Goal: Information Seeking & Learning: Learn about a topic

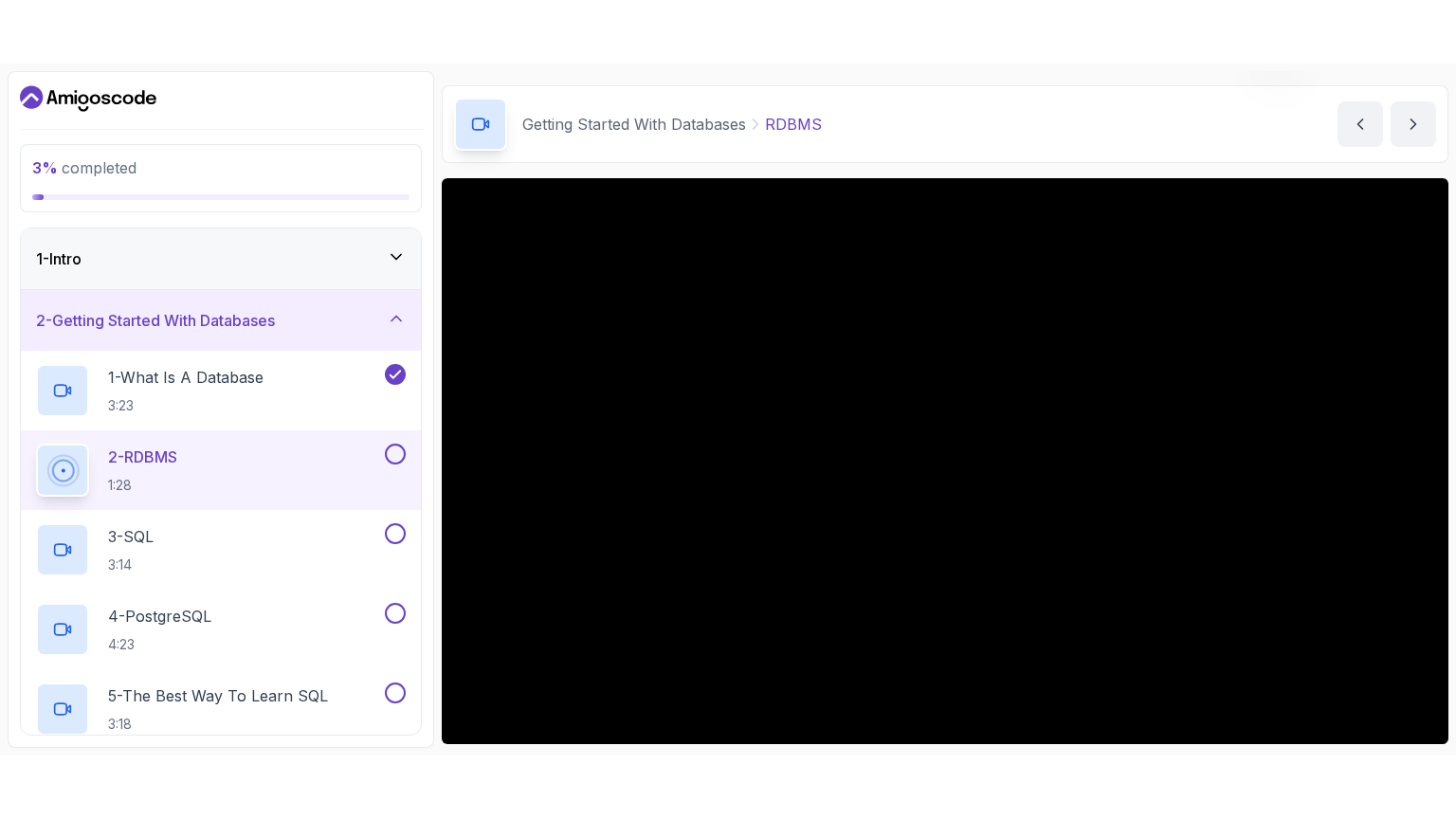
scroll to position [76, 0]
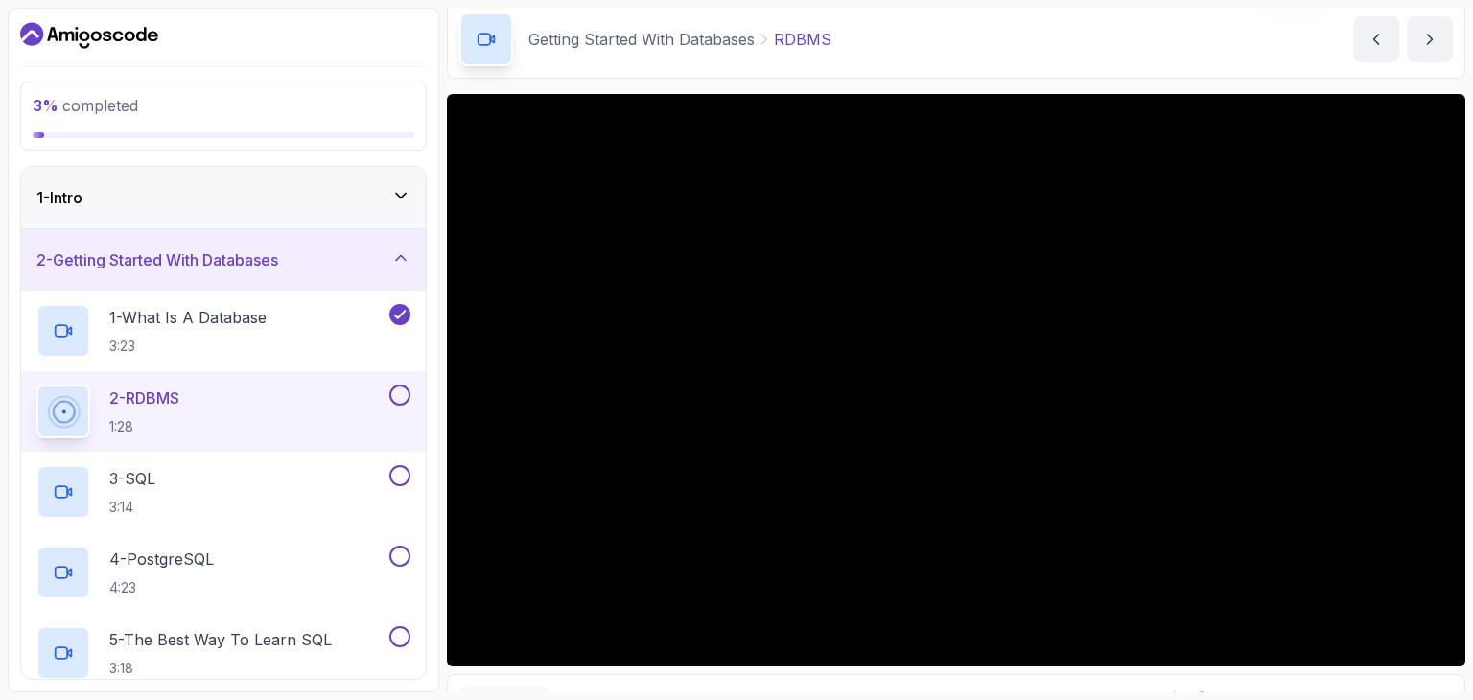
click at [277, 285] on div "2 - Getting Started With Databases" at bounding box center [223, 259] width 405 height 61
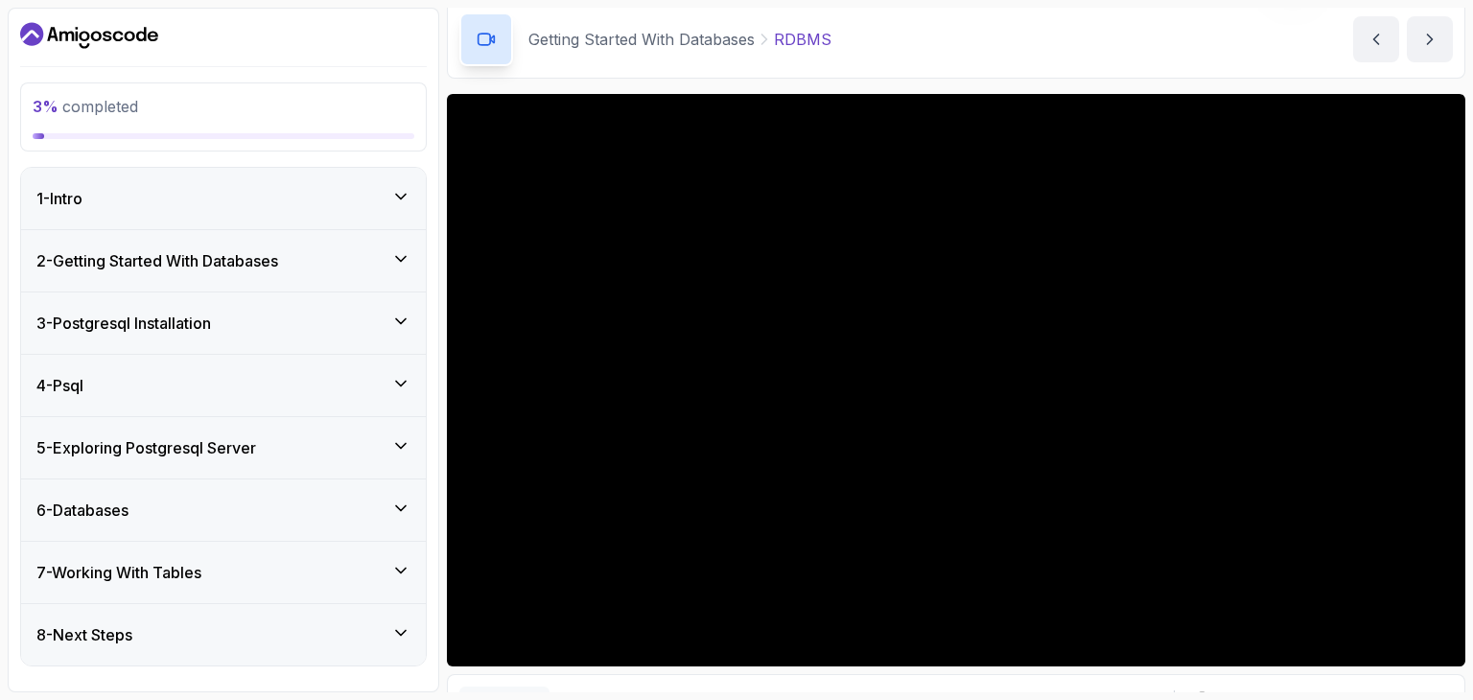
click at [242, 241] on div "2 - Getting Started With Databases" at bounding box center [223, 260] width 405 height 61
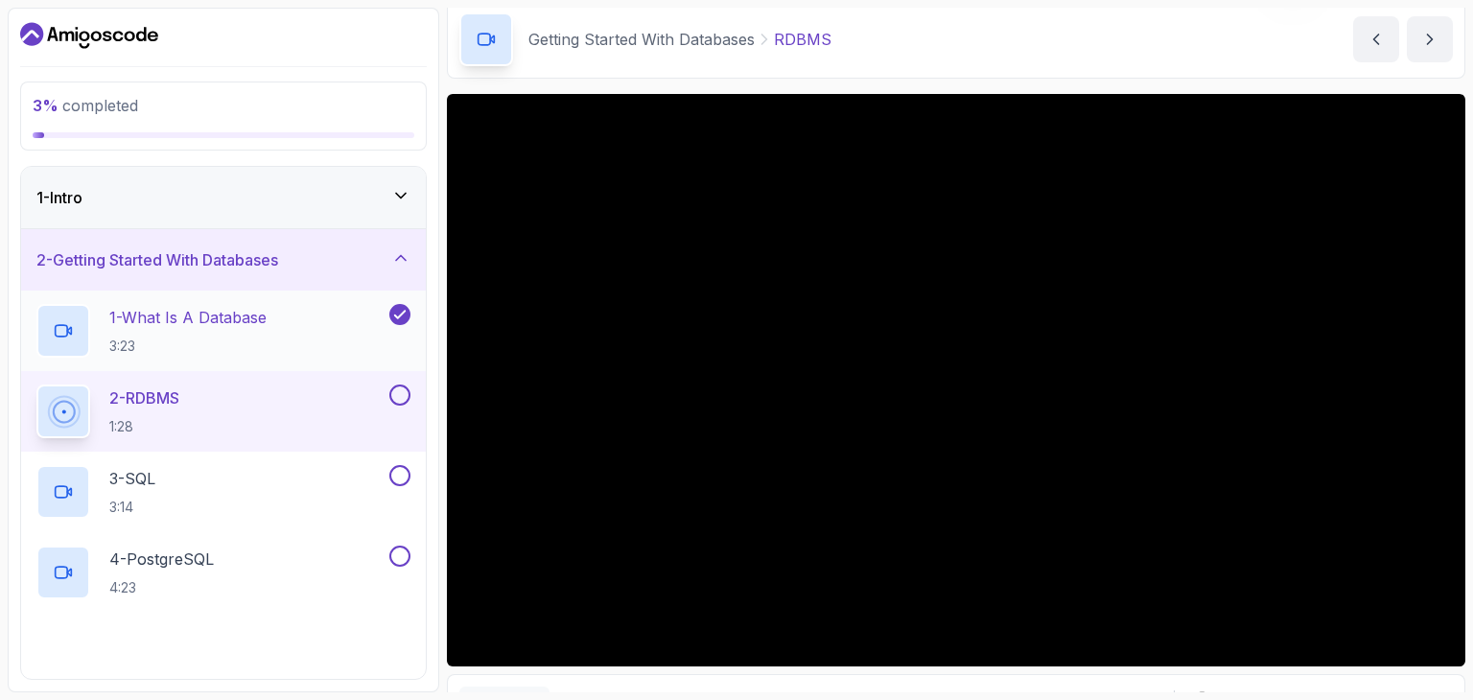
click at [252, 306] on p "1 - What Is A Database" at bounding box center [187, 317] width 157 height 23
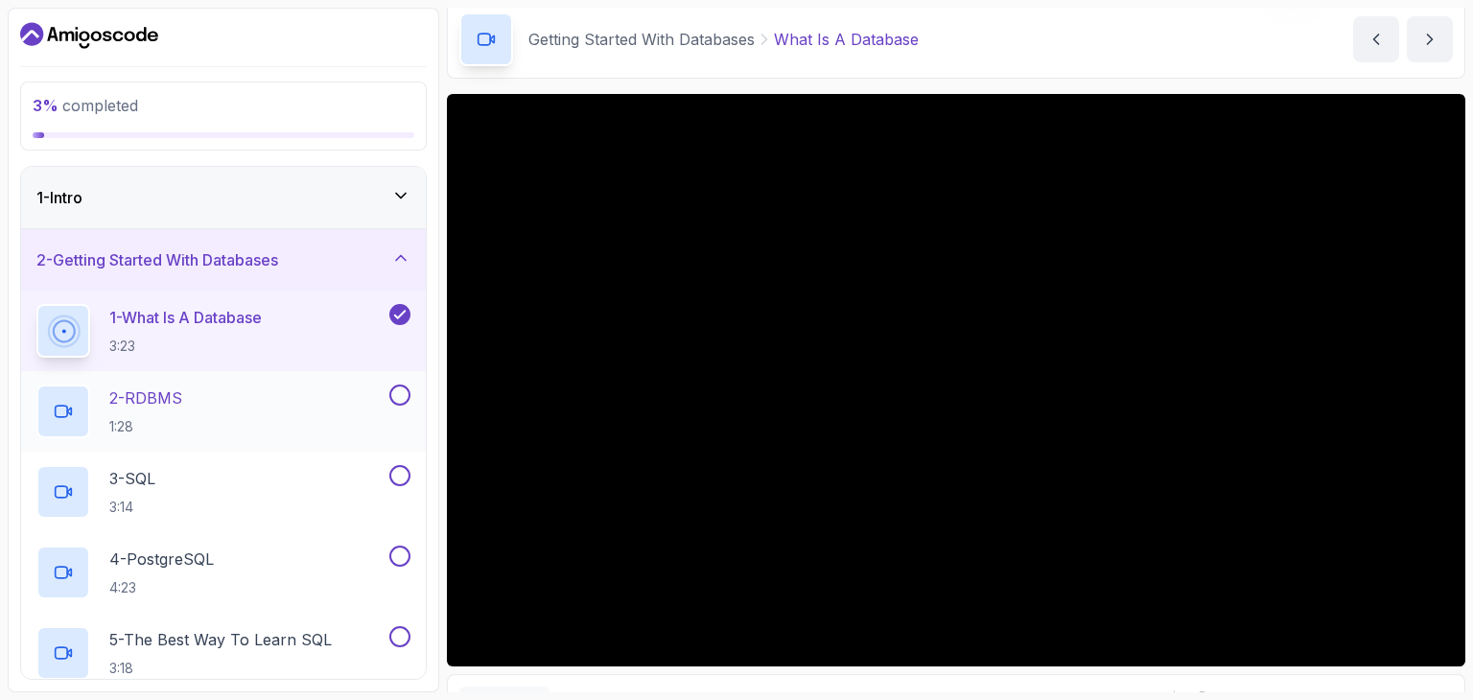
click at [257, 385] on div "2 - RDBMS 1:28" at bounding box center [210, 412] width 349 height 54
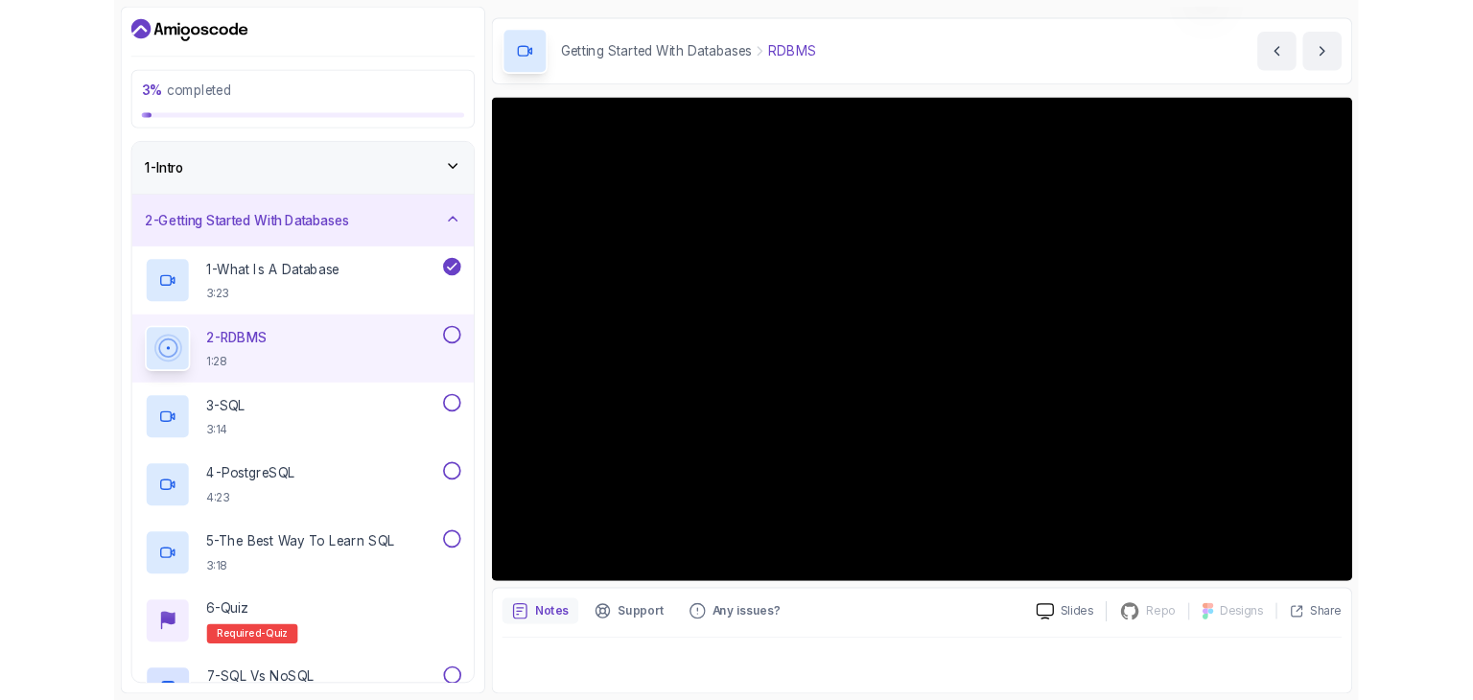
scroll to position [55, 0]
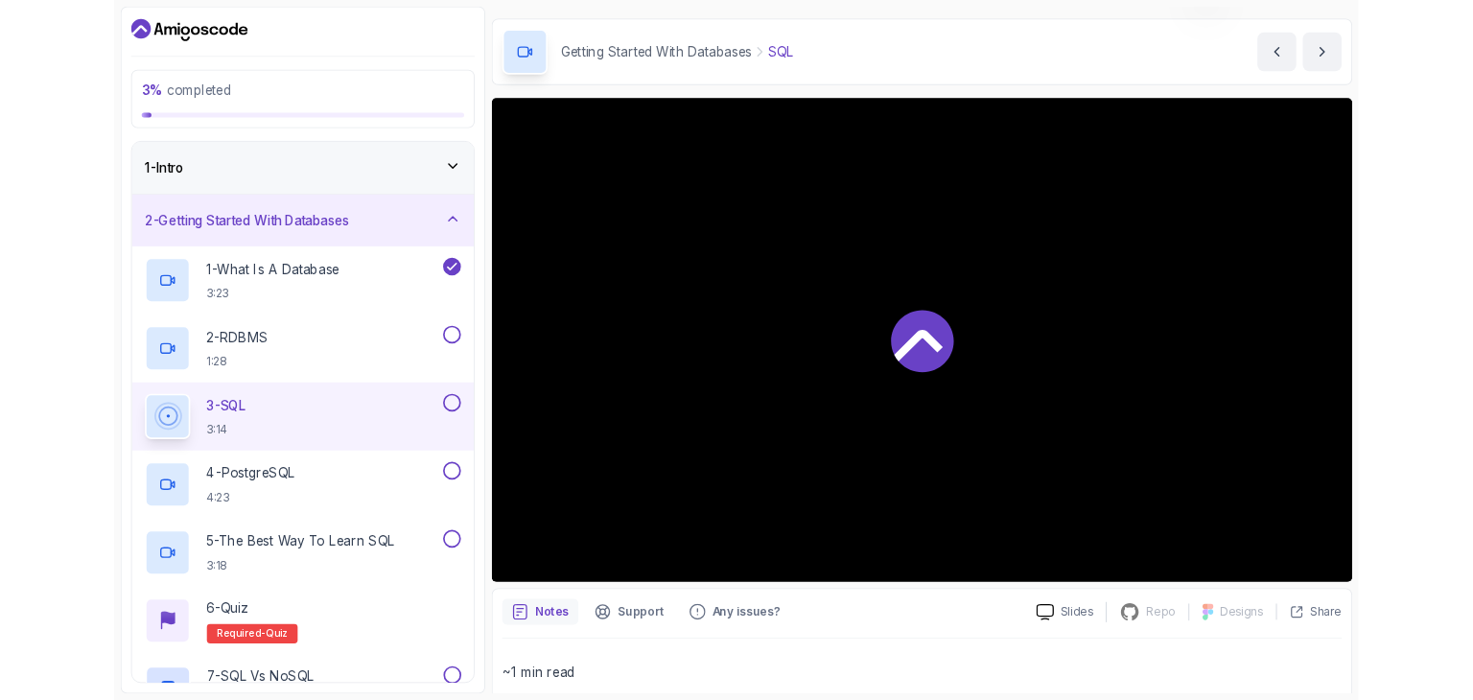
scroll to position [77, 0]
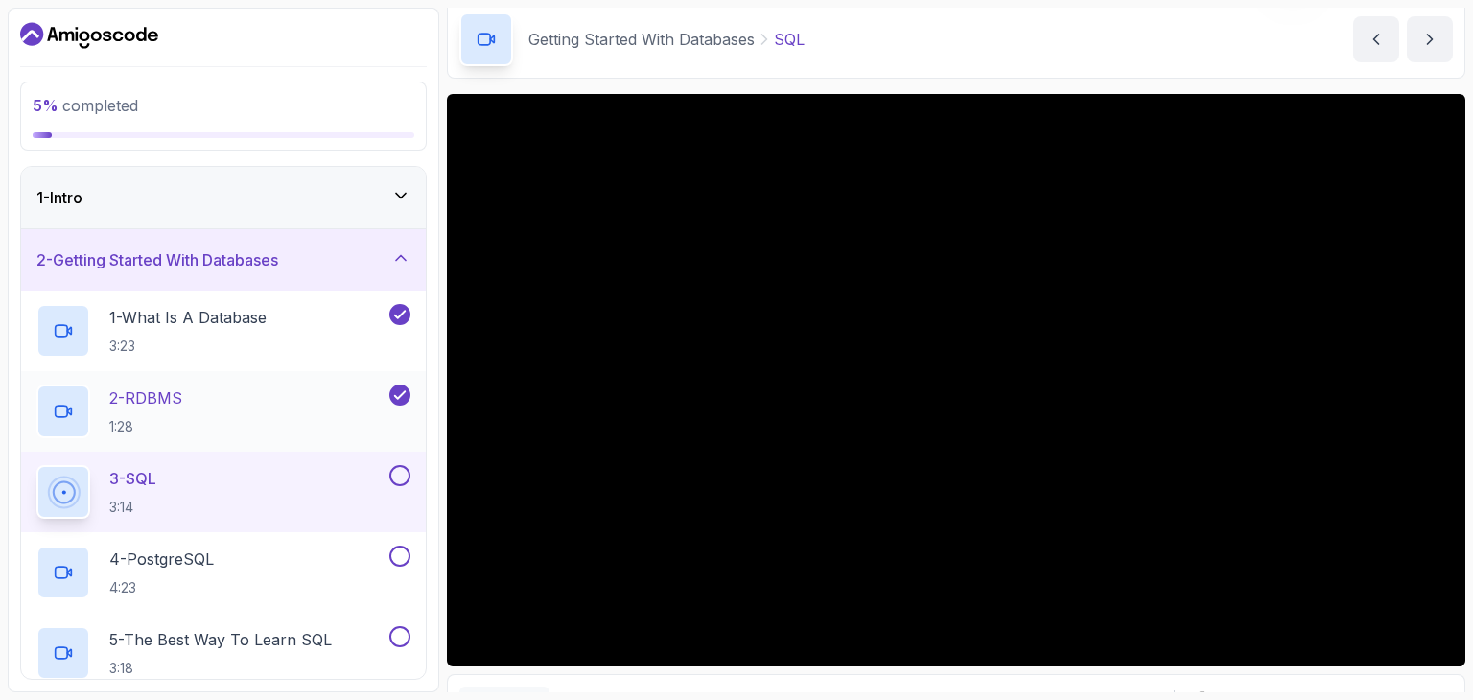
click at [419, 375] on div "2 - RDBMS 1:28" at bounding box center [223, 411] width 405 height 81
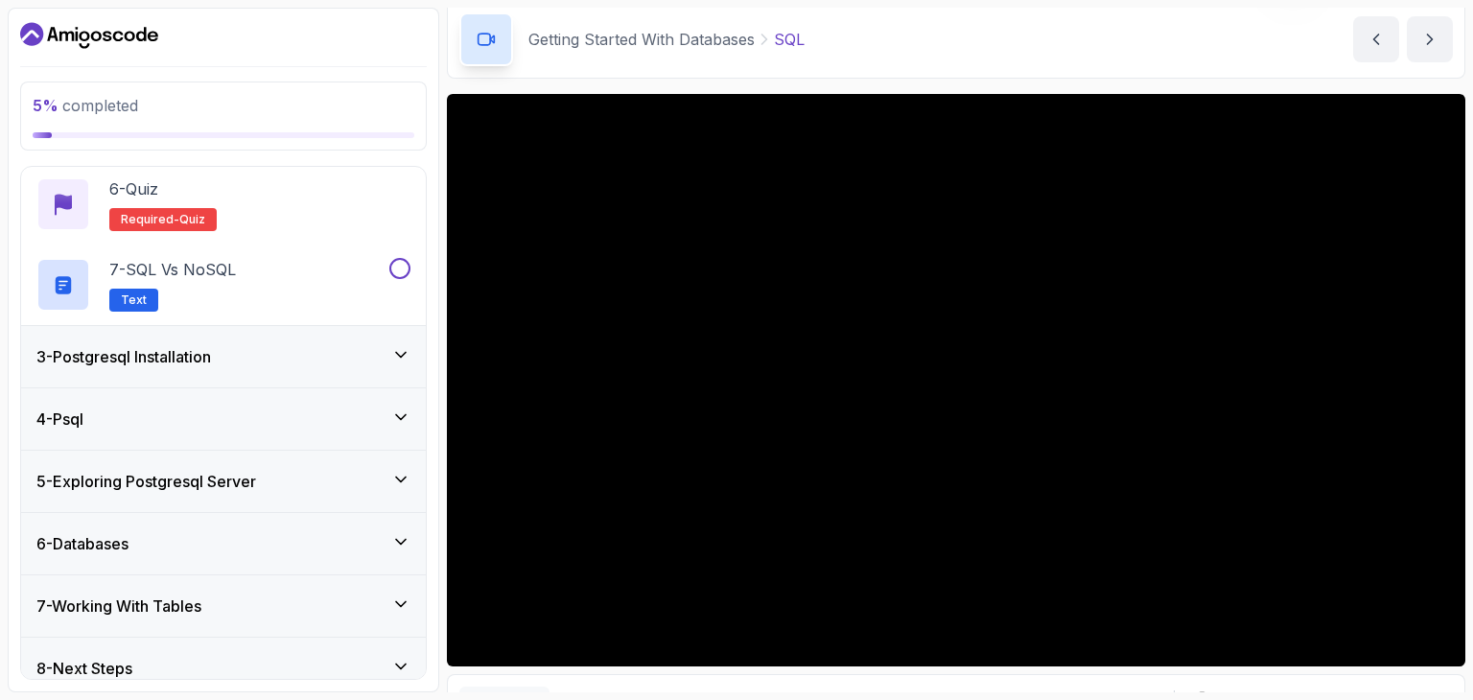
scroll to position [548, 0]
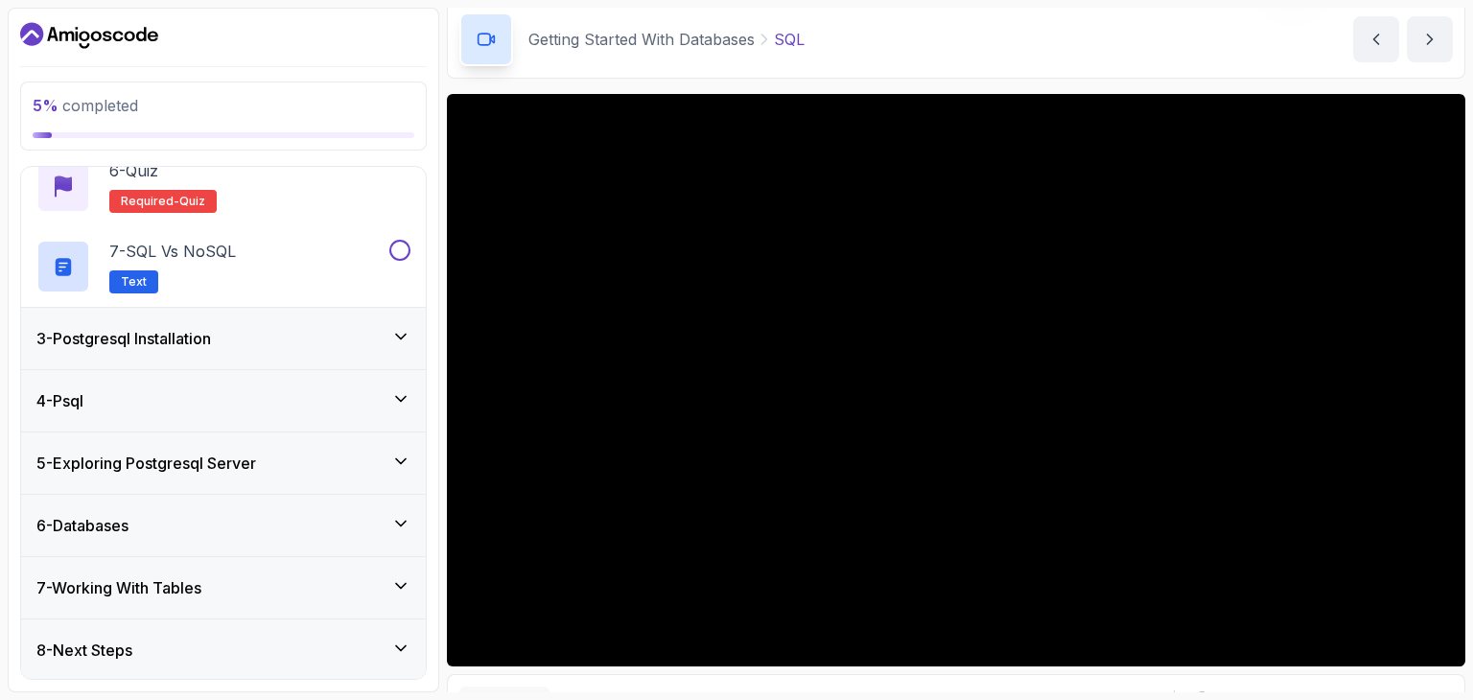
click at [417, 329] on div "3 - Postgresql Installation" at bounding box center [223, 338] width 405 height 61
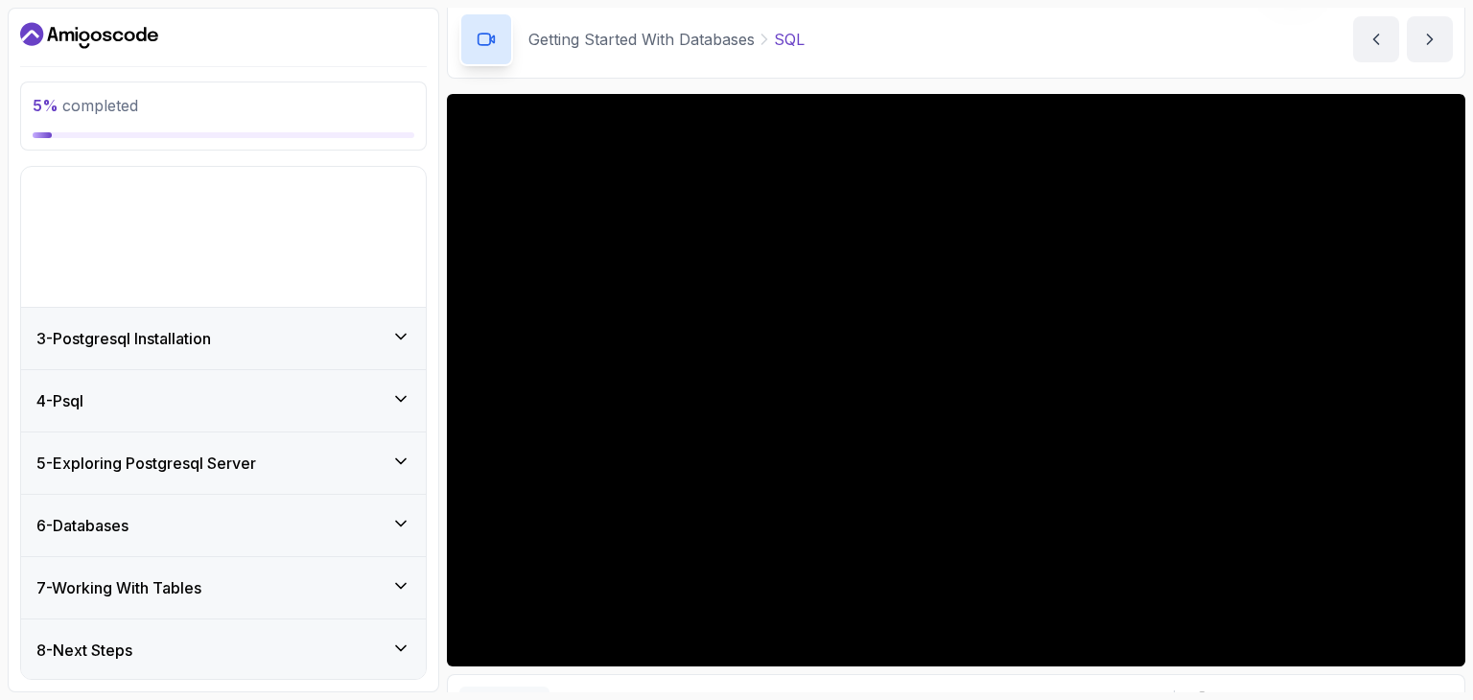
scroll to position [0, 0]
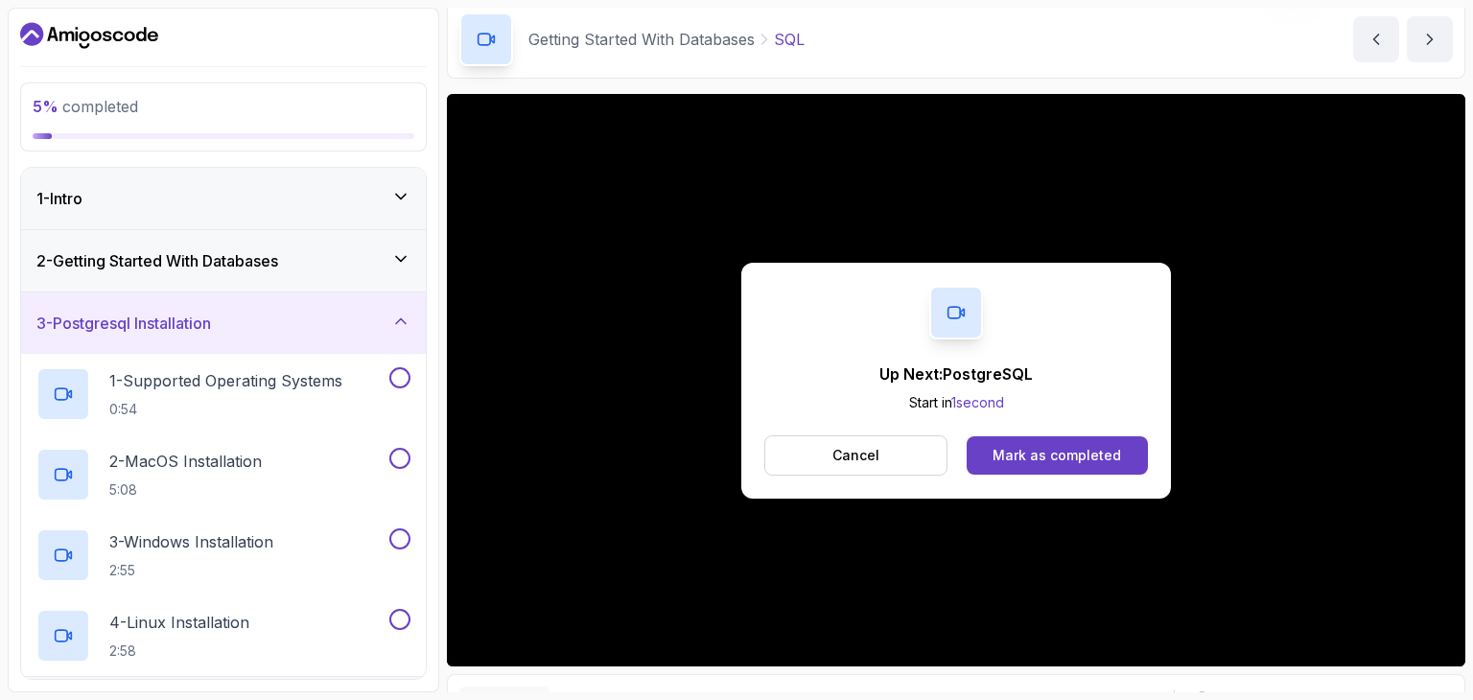
click at [410, 245] on div "2 - Getting Started With Databases" at bounding box center [223, 260] width 405 height 61
